Goal: Transaction & Acquisition: Purchase product/service

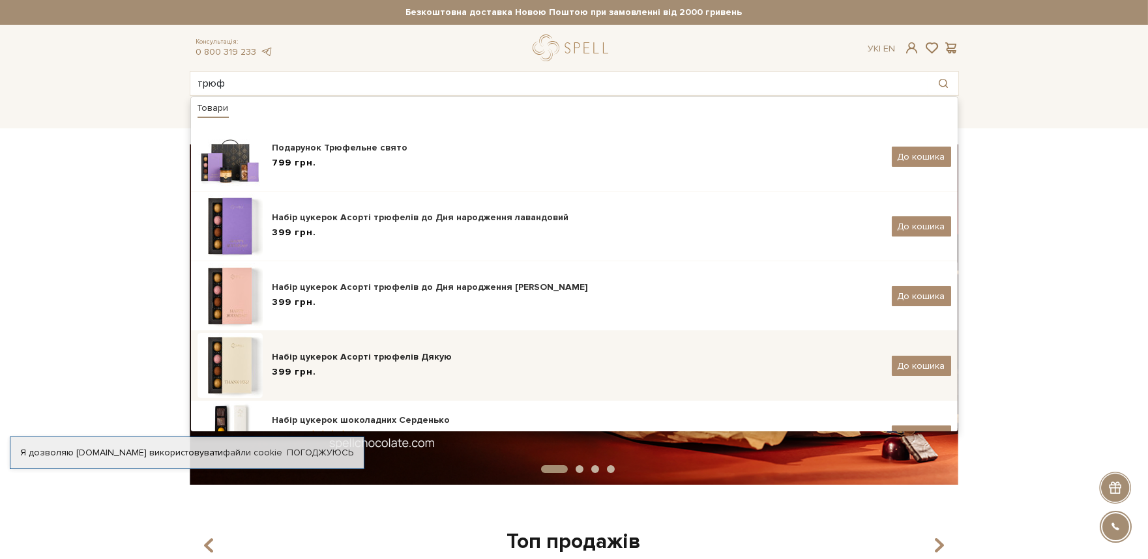
type input "трюф"
click at [284, 351] on div "Набір цукерок Асорті трюфелів Дякую" at bounding box center [576, 357] width 609 height 13
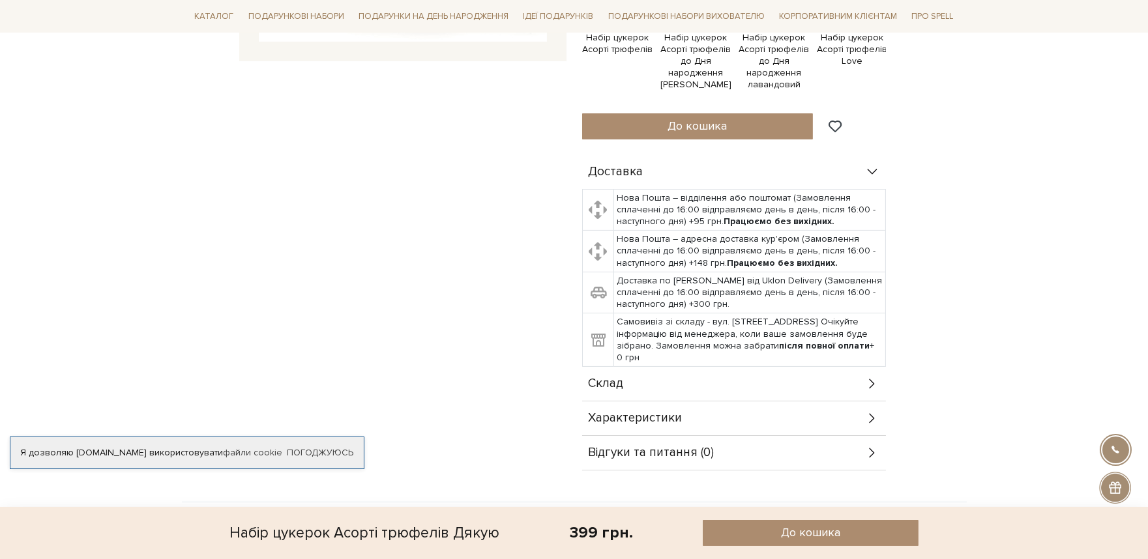
scroll to position [579, 0]
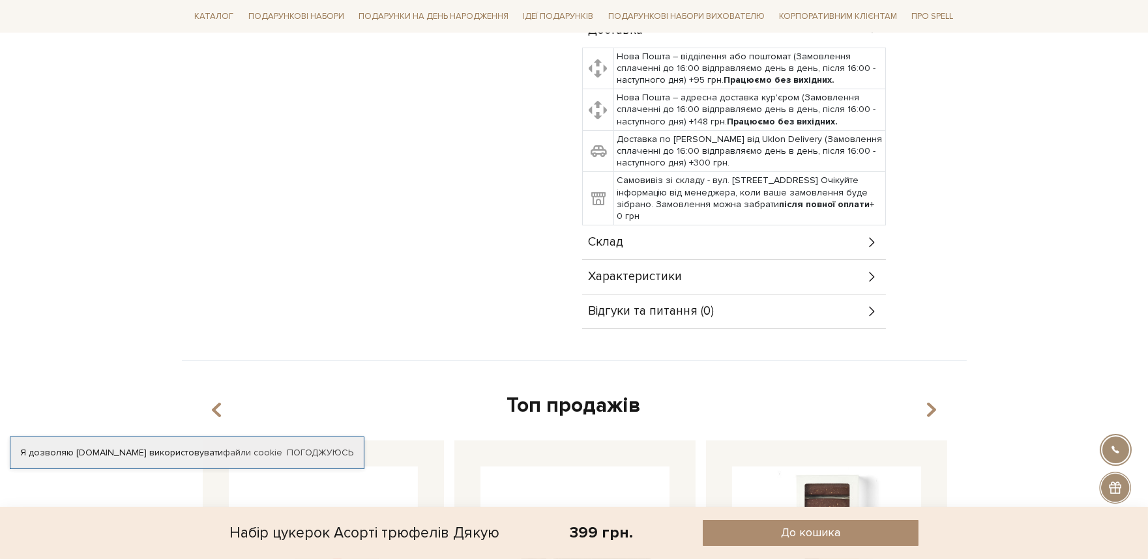
click at [635, 285] on div "Характеристики" at bounding box center [734, 277] width 304 height 34
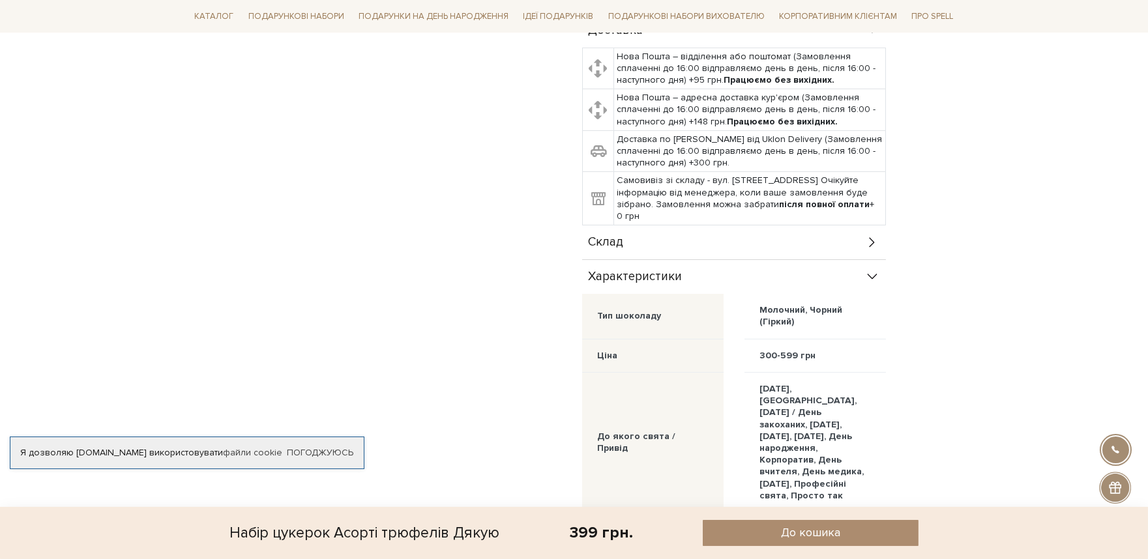
click at [619, 248] on span "Склад" at bounding box center [606, 243] width 35 height 12
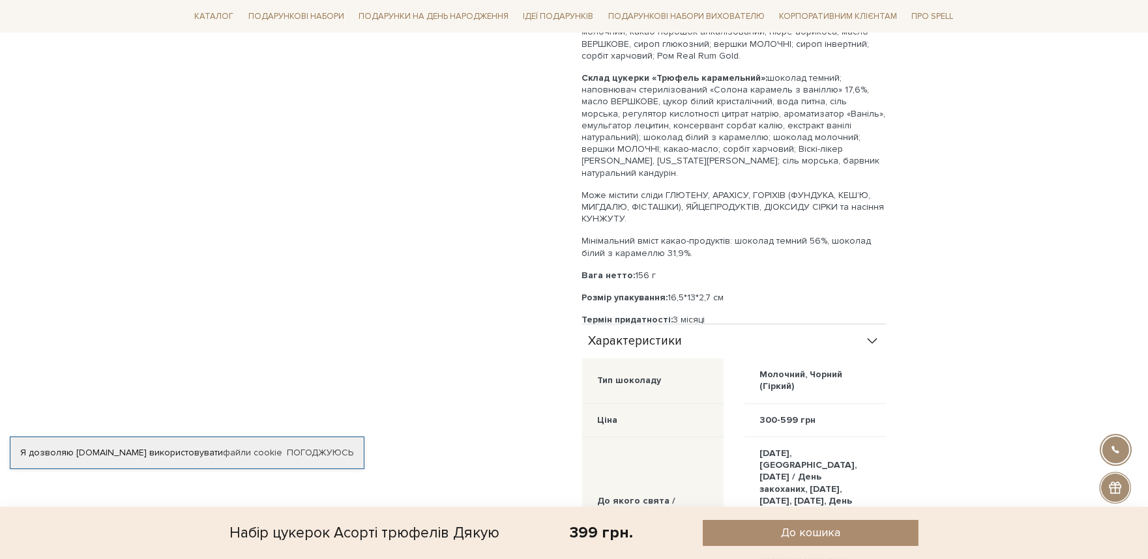
scroll to position [1014, 0]
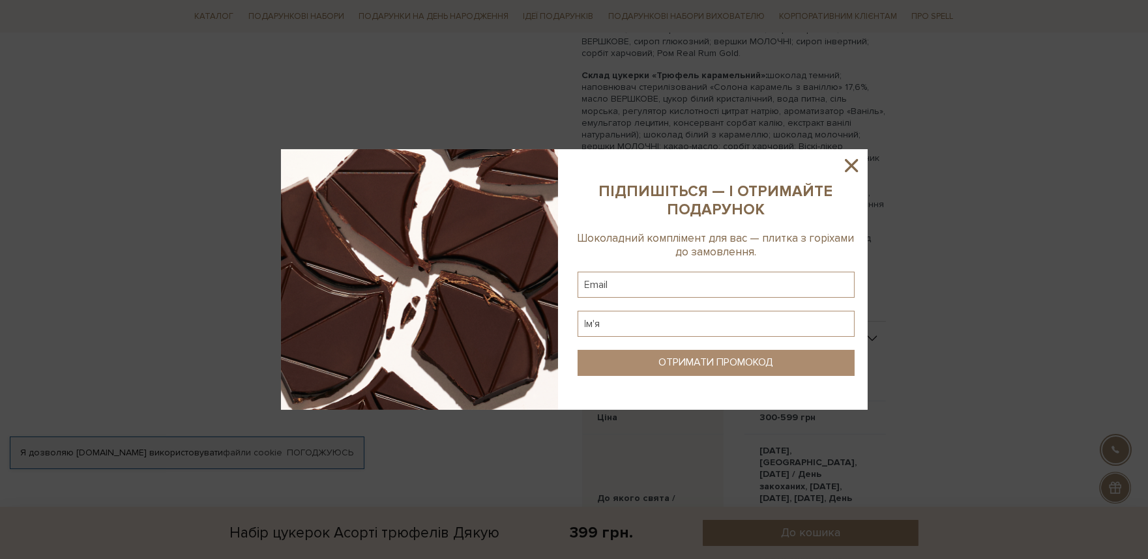
click at [838, 171] on sys-column-static at bounding box center [715, 279] width 303 height 261
click at [857, 168] on icon at bounding box center [851, 165] width 22 height 22
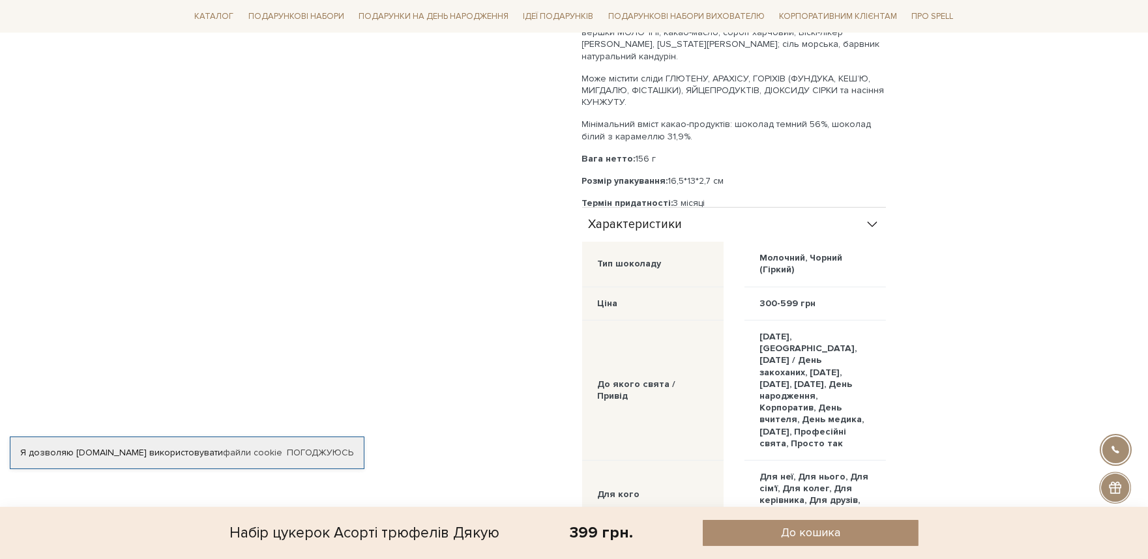
scroll to position [1158, 0]
